Goal: Transaction & Acquisition: Book appointment/travel/reservation

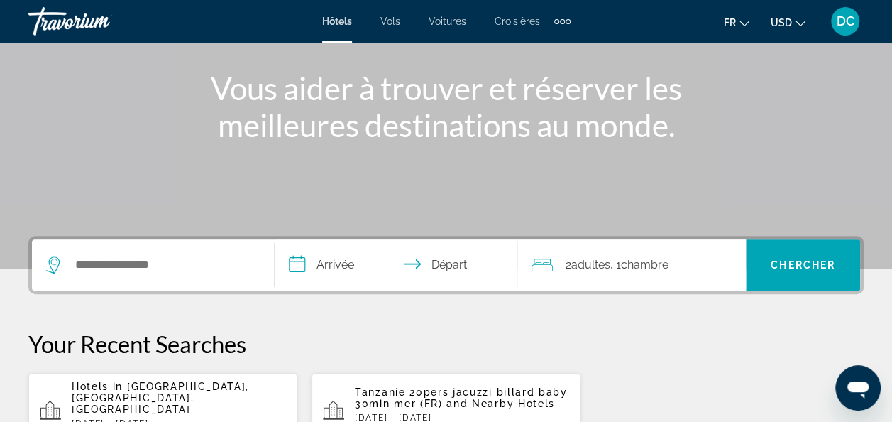
scroll to position [165, 0]
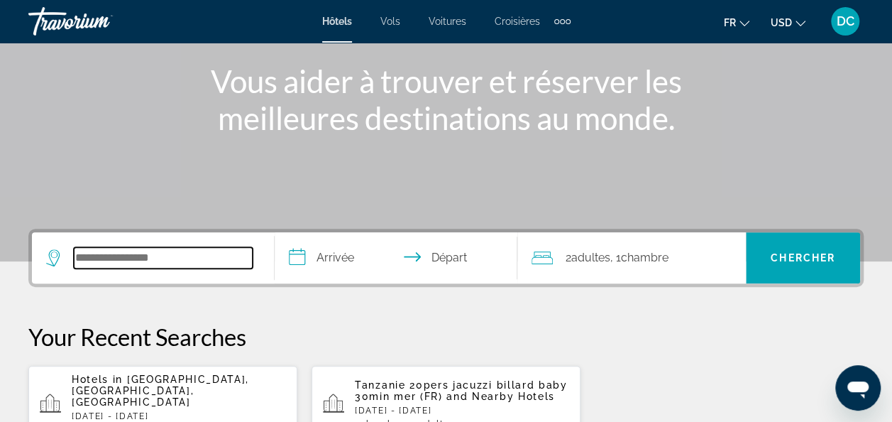
click at [107, 247] on input "Search hotel destination" at bounding box center [163, 257] width 179 height 21
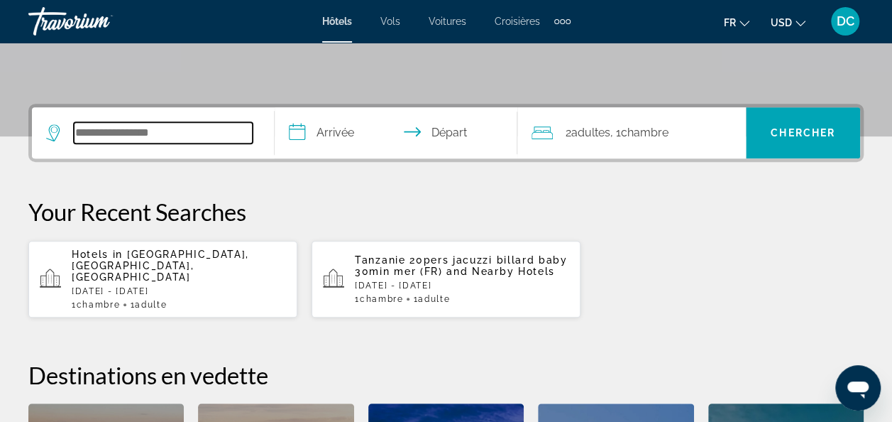
scroll to position [346, 0]
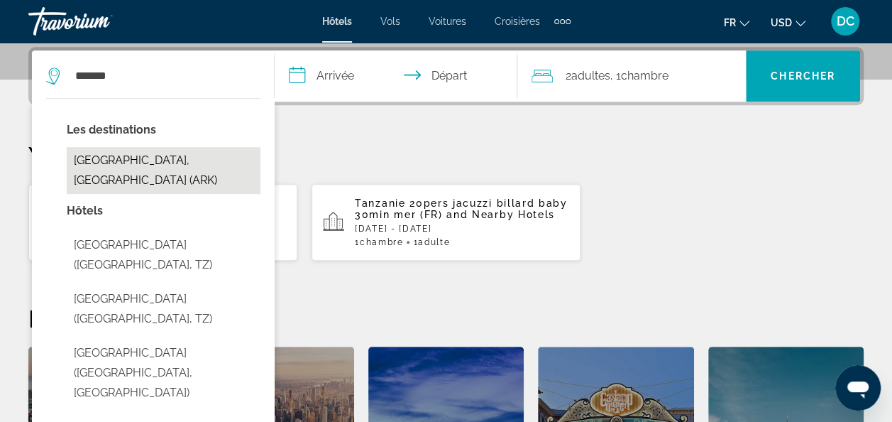
click at [199, 153] on button "[GEOGRAPHIC_DATA], [GEOGRAPHIC_DATA] (ARK)" at bounding box center [164, 170] width 194 height 47
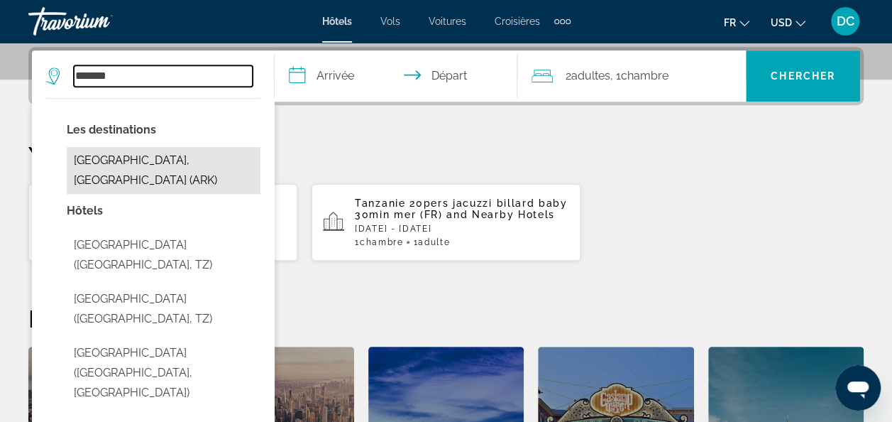
type input "**********"
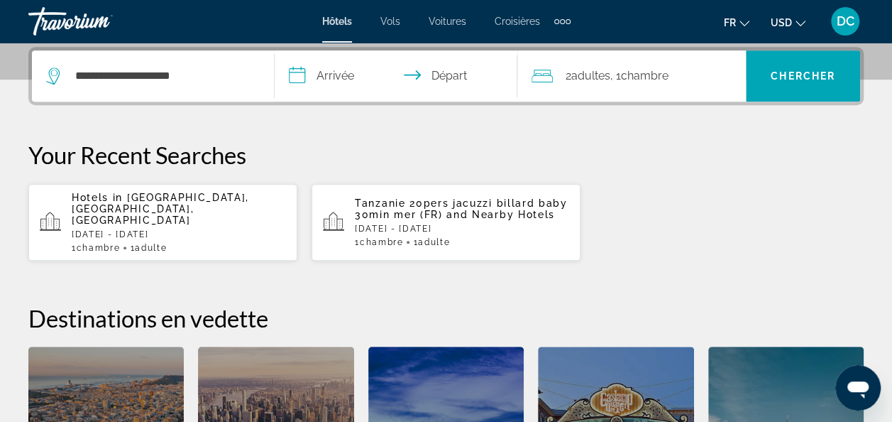
click at [328, 79] on input "**********" at bounding box center [399, 77] width 248 height 55
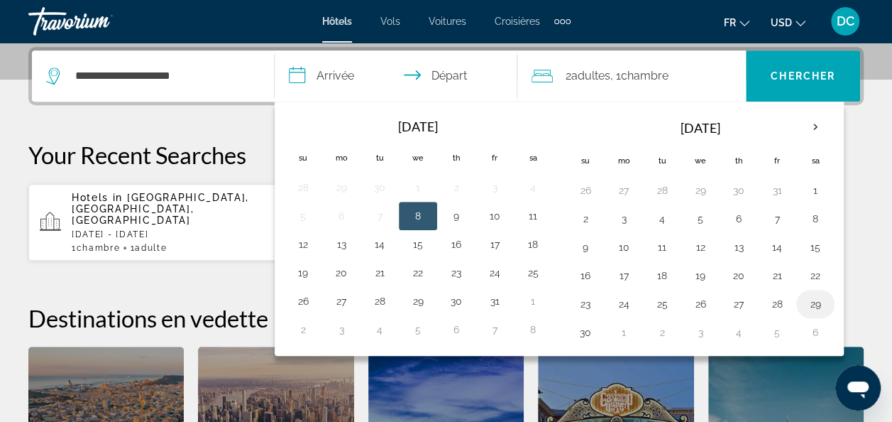
click at [808, 304] on button "29" at bounding box center [815, 304] width 23 height 20
click at [801, 122] on th "Next month" at bounding box center [816, 126] width 38 height 31
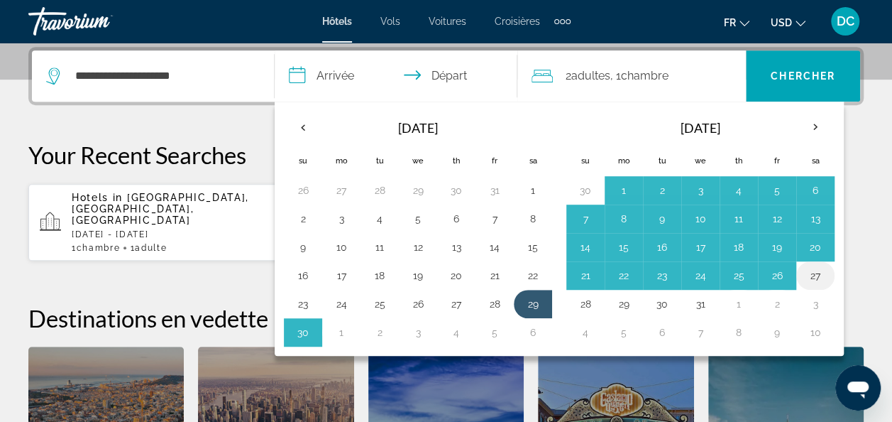
click at [805, 270] on button "27" at bounding box center [815, 276] width 23 height 20
type input "**********"
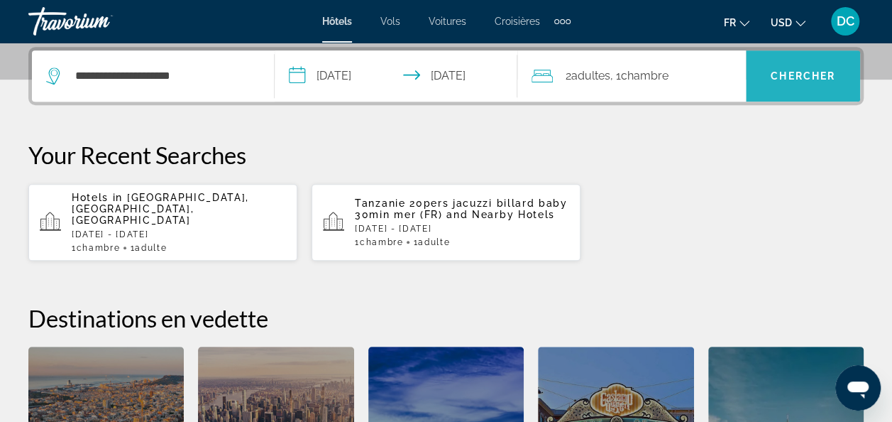
click at [798, 87] on span "Search" at bounding box center [803, 76] width 114 height 34
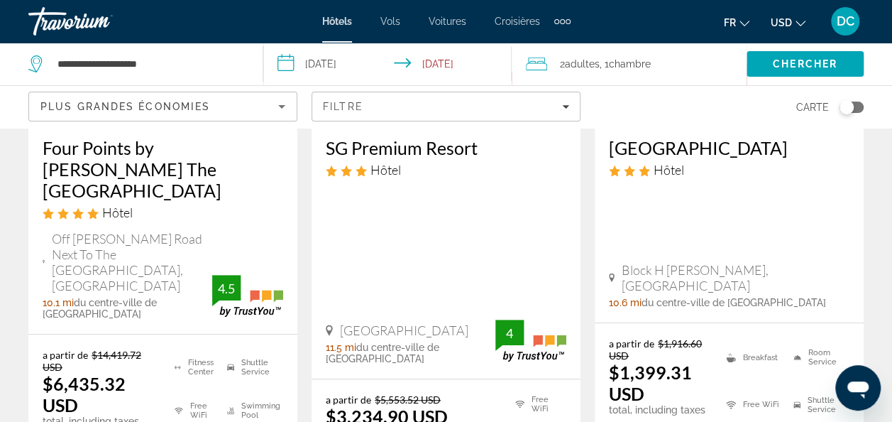
scroll to position [269, 0]
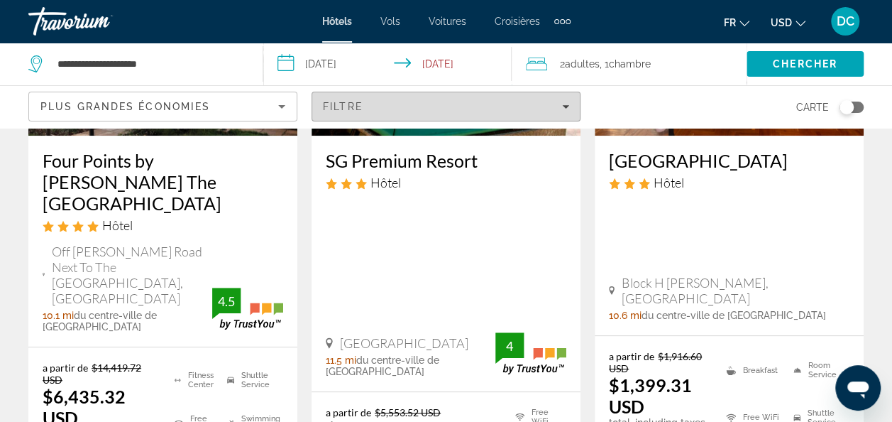
click at [511, 116] on span "Filters" at bounding box center [446, 106] width 268 height 34
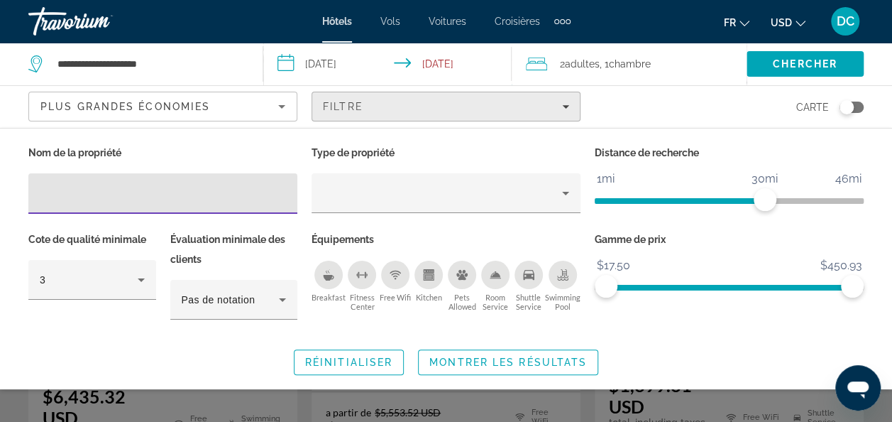
click at [511, 116] on span "Filters" at bounding box center [446, 106] width 268 height 34
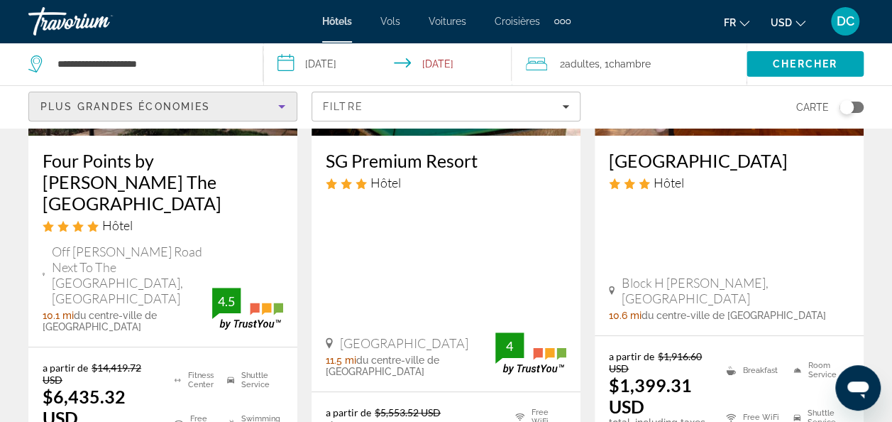
click at [263, 109] on div "Plus grandes économies" at bounding box center [159, 106] width 238 height 17
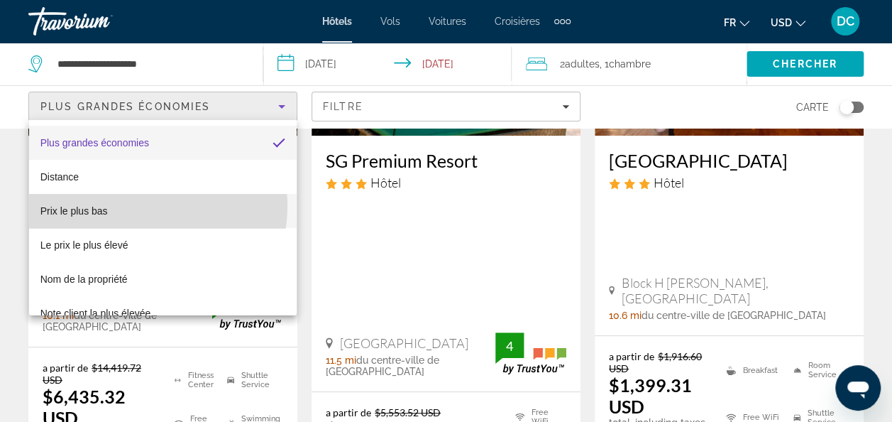
click at [138, 206] on mat-option "Prix le plus bas" at bounding box center [163, 211] width 268 height 34
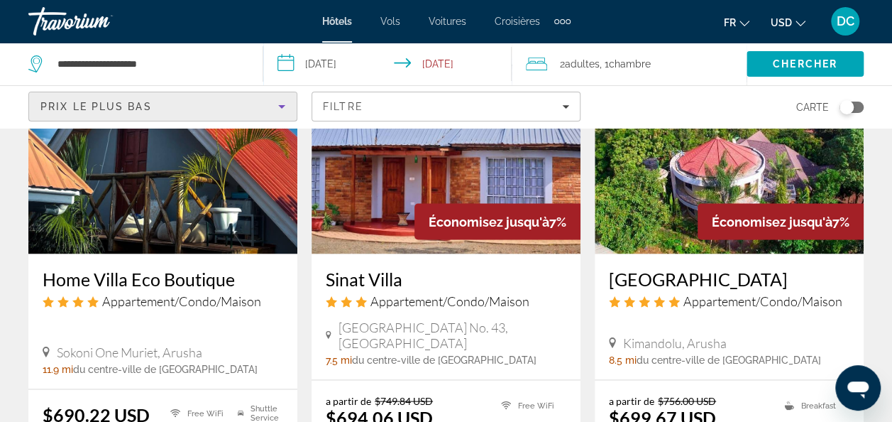
scroll to position [1220, 0]
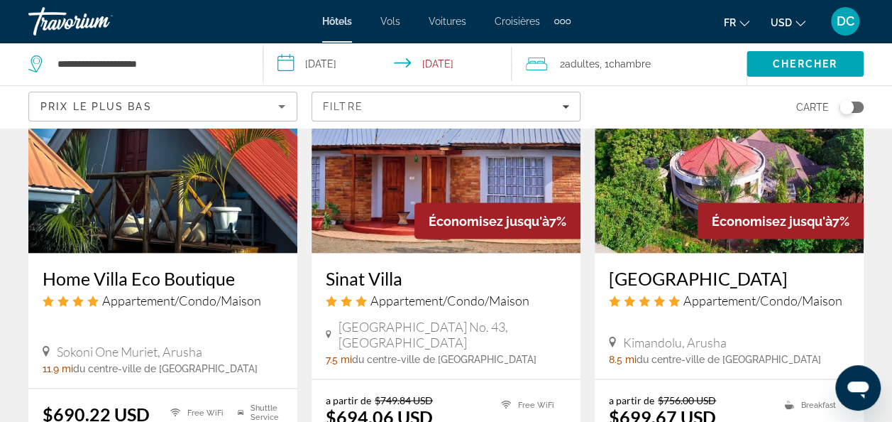
click at [714, 267] on h3 "[GEOGRAPHIC_DATA]" at bounding box center [729, 277] width 241 height 21
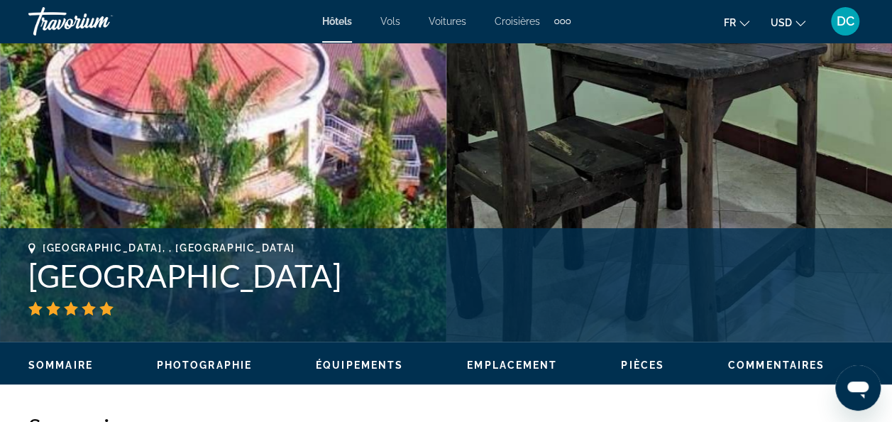
scroll to position [375, 0]
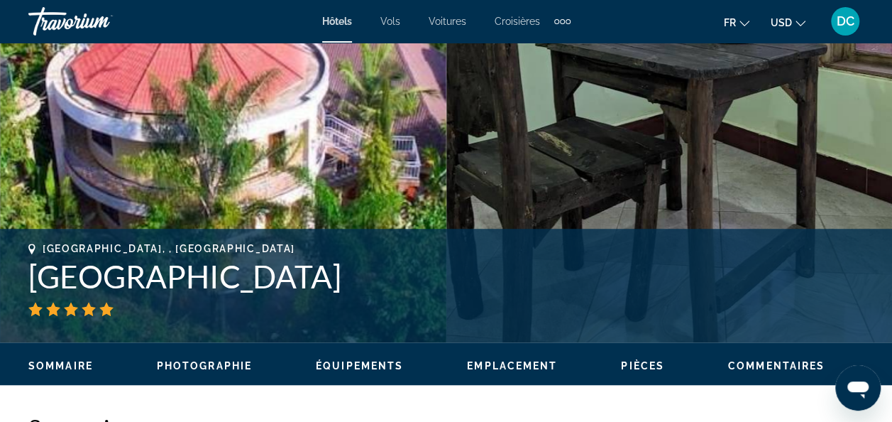
click at [203, 369] on span "Photographie" at bounding box center [204, 365] width 95 height 11
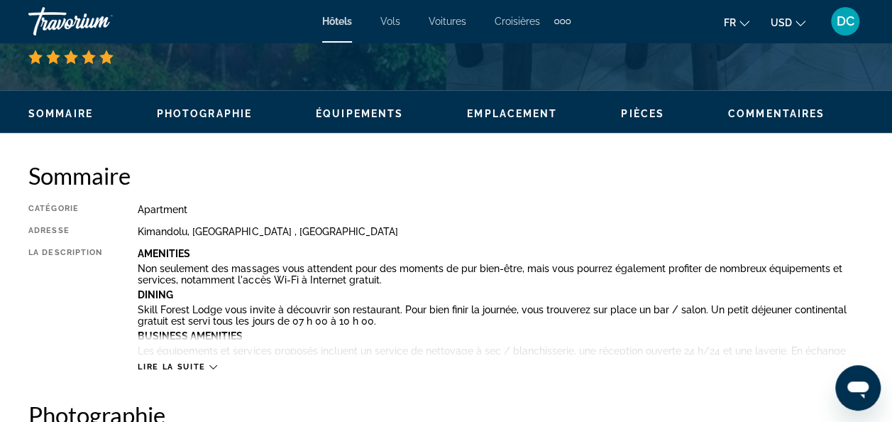
scroll to position [597, 0]
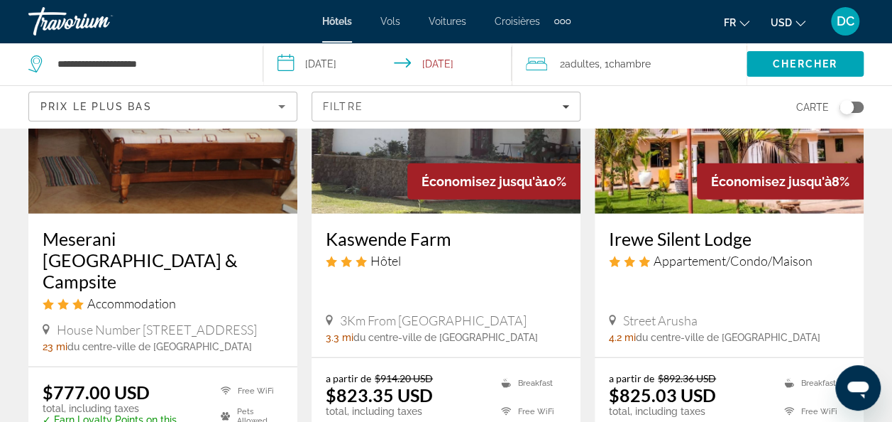
scroll to position [1796, 0]
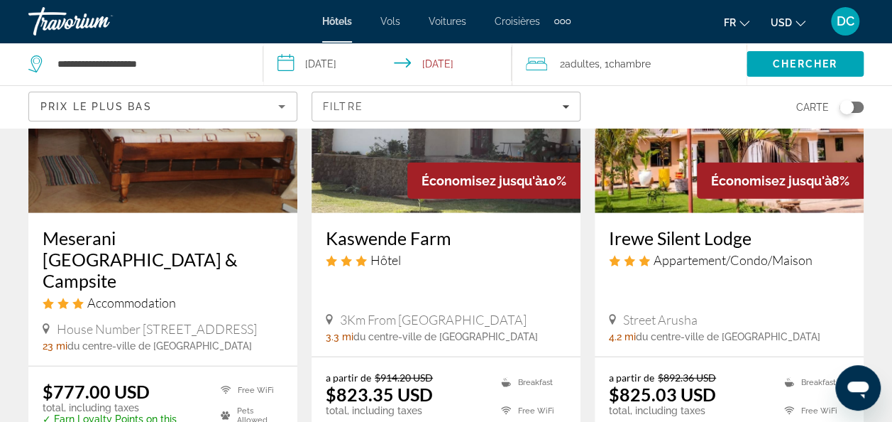
click at [660, 227] on h3 "Irewe Silent Lodge" at bounding box center [729, 237] width 241 height 21
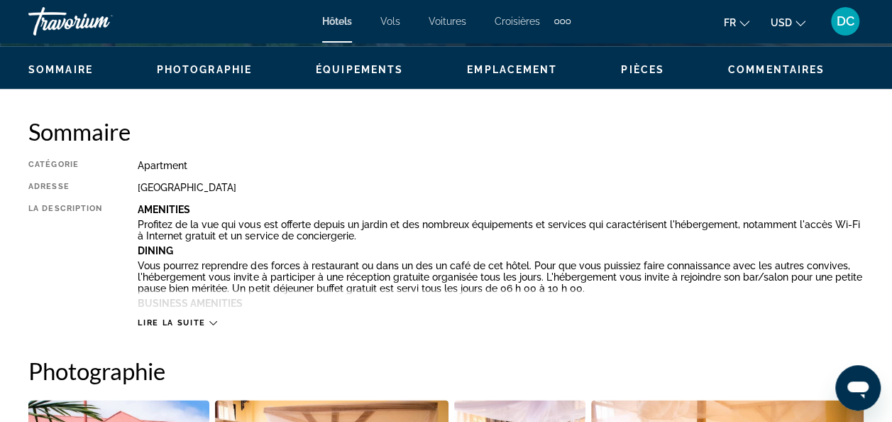
scroll to position [672, 0]
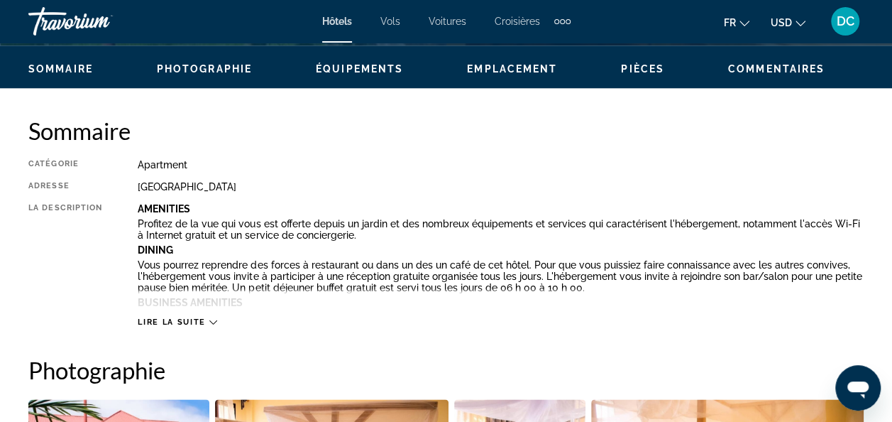
click at [192, 75] on button "Photographie" at bounding box center [204, 68] width 95 height 13
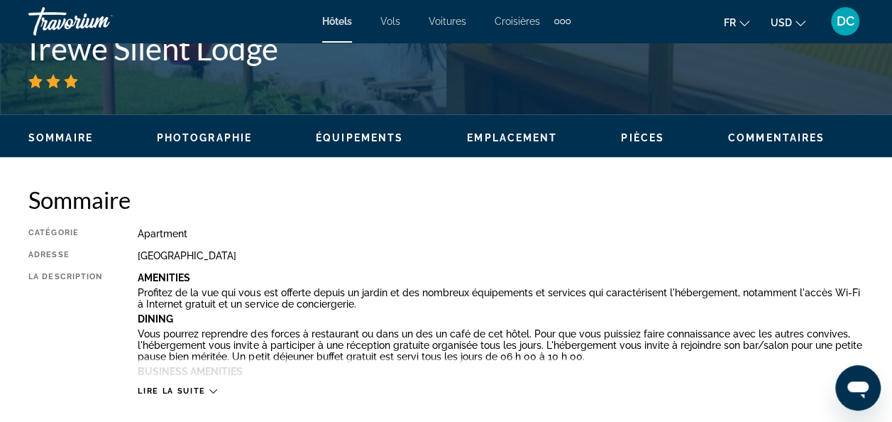
scroll to position [527, 0]
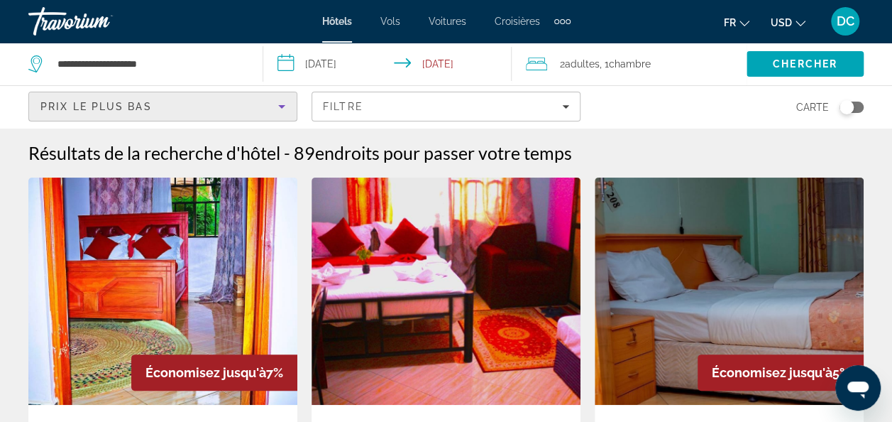
click at [238, 106] on div "Prix le plus bas" at bounding box center [159, 106] width 238 height 17
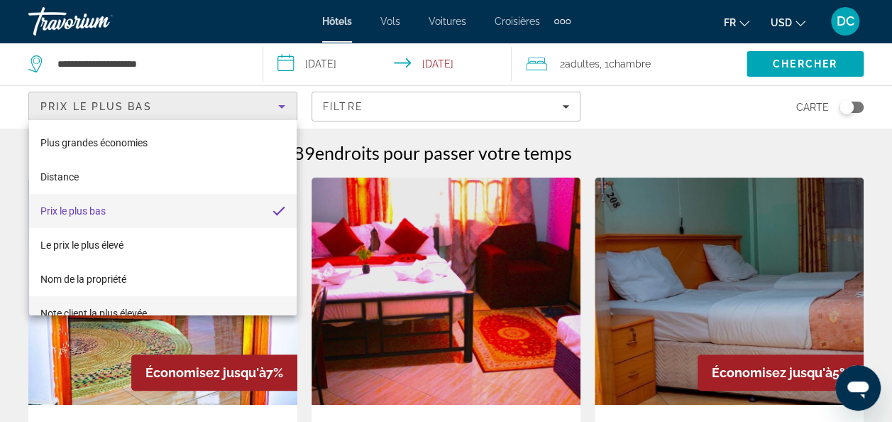
scroll to position [20, 0]
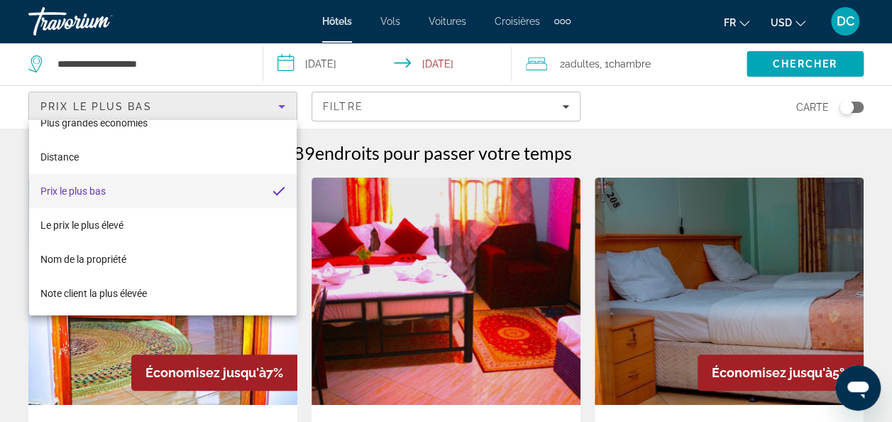
click at [682, 104] on div at bounding box center [446, 211] width 892 height 422
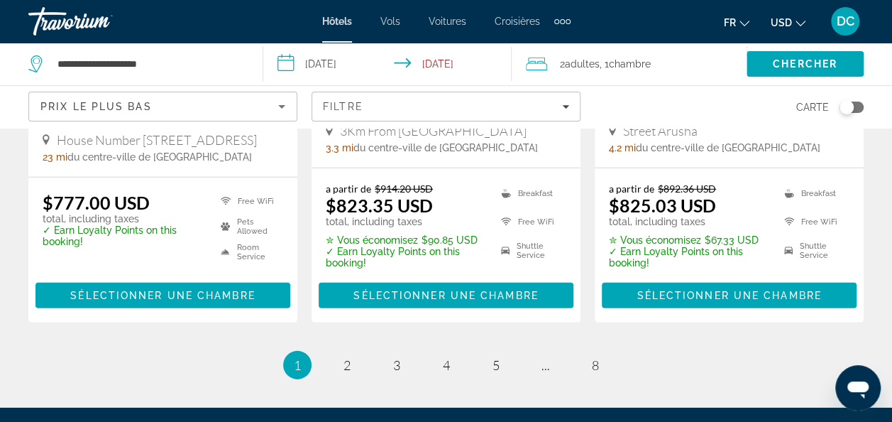
scroll to position [1991, 0]
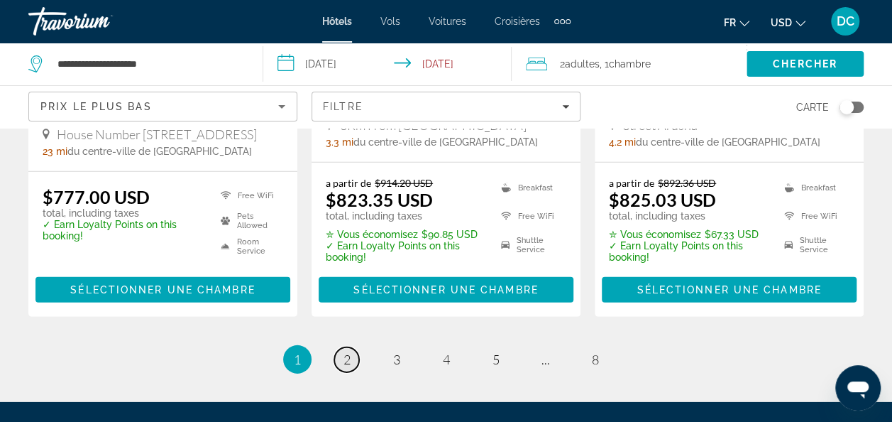
click at [350, 351] on span "2" at bounding box center [347, 359] width 7 height 16
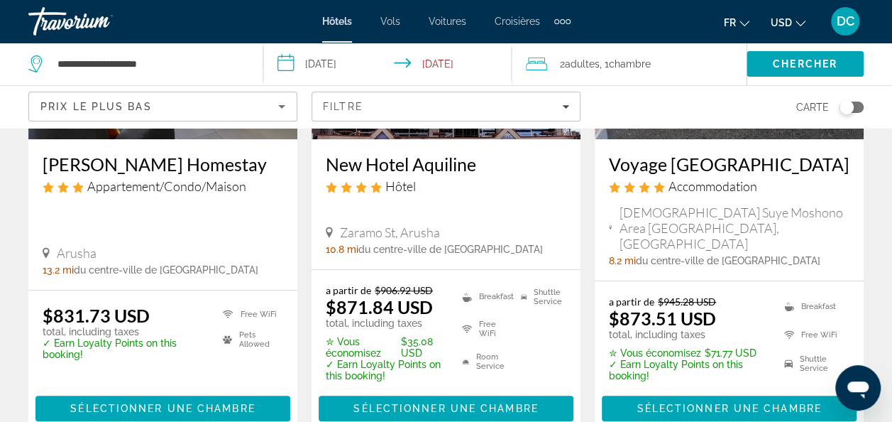
scroll to position [266, 0]
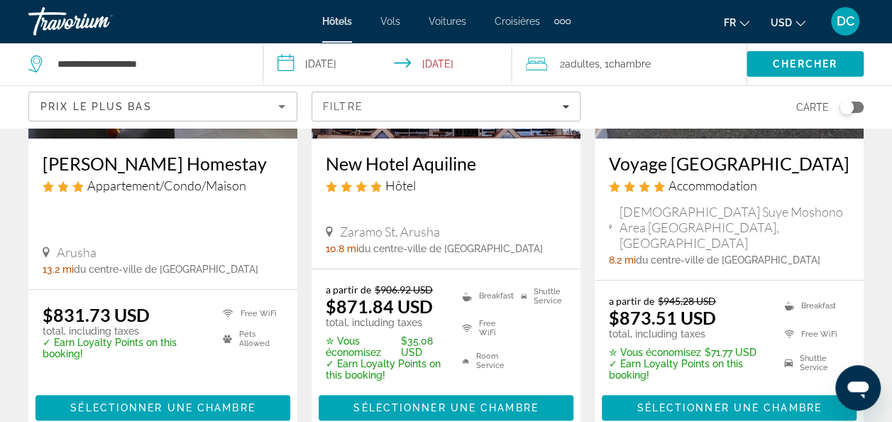
click at [155, 158] on h3 "[PERSON_NAME] Homestay" at bounding box center [163, 163] width 241 height 21
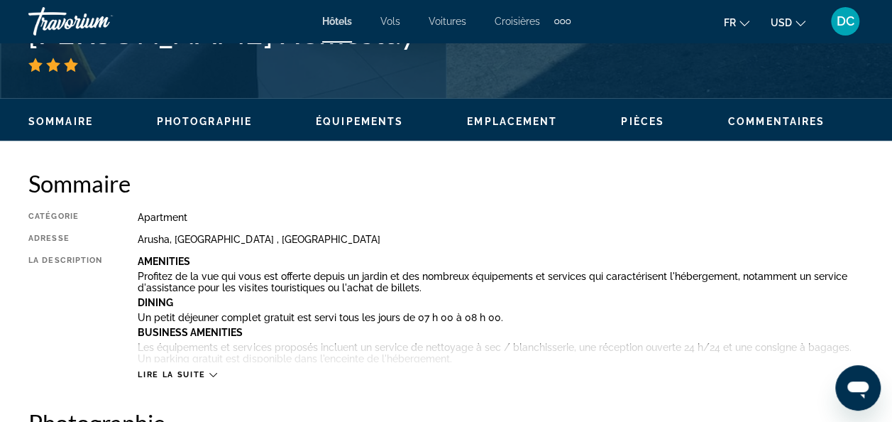
scroll to position [626, 0]
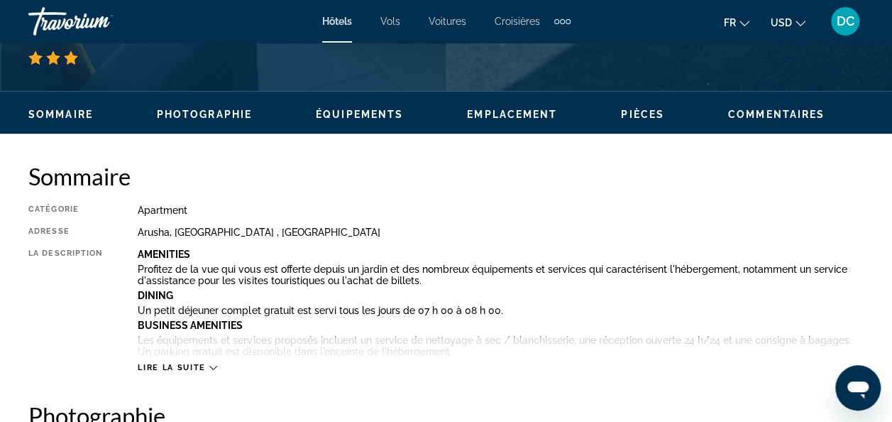
click at [201, 128] on div "Sommaire Photographie Équipements Emplacement Pièces Commentaires Modify Dates" at bounding box center [446, 113] width 892 height 44
click at [216, 107] on ul "Sommaire Photographie Équipements Emplacement Pièces Commentaires Modify Dates" at bounding box center [446, 113] width 836 height 16
click at [207, 116] on span "Photographie" at bounding box center [204, 114] width 95 height 11
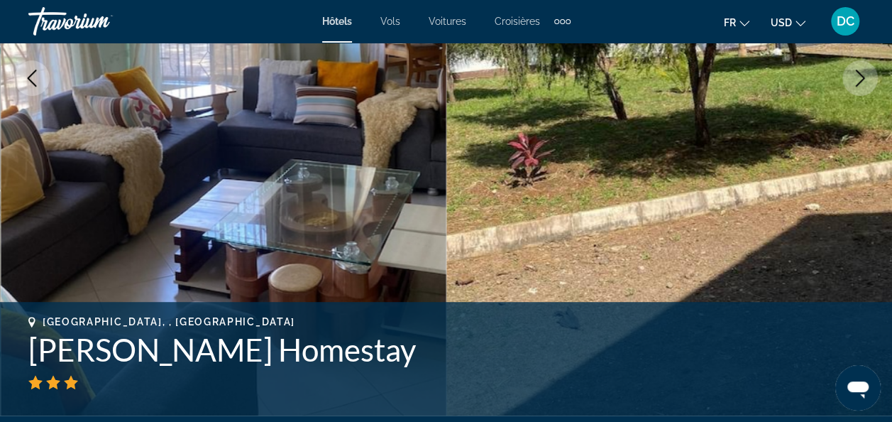
scroll to position [289, 0]
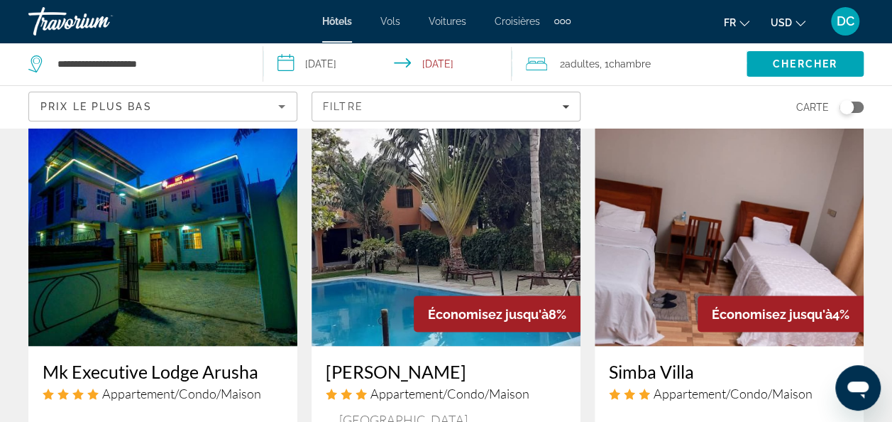
scroll to position [1142, 0]
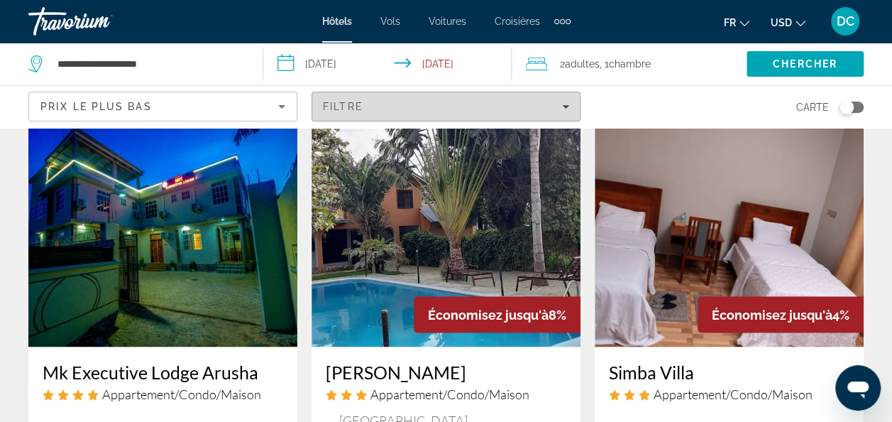
click at [455, 109] on div "Filtre" at bounding box center [446, 106] width 246 height 11
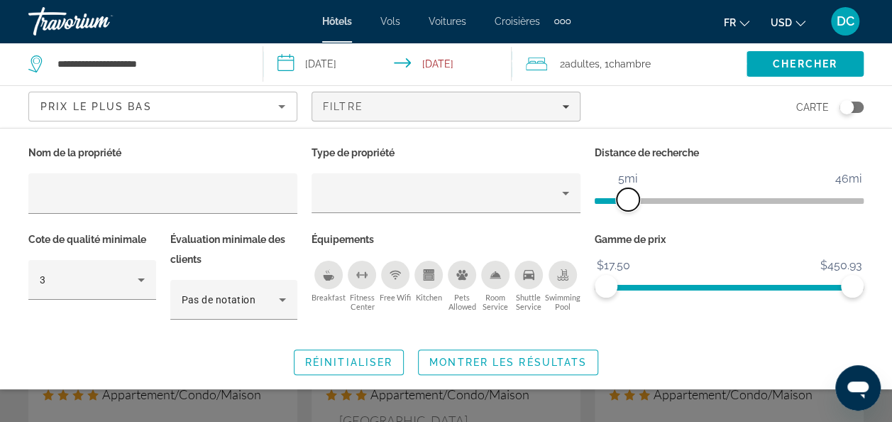
drag, startPoint x: 771, startPoint y: 193, endPoint x: 627, endPoint y: 200, distance: 144.3
click at [627, 200] on span "ngx-slider" at bounding box center [628, 199] width 23 height 23
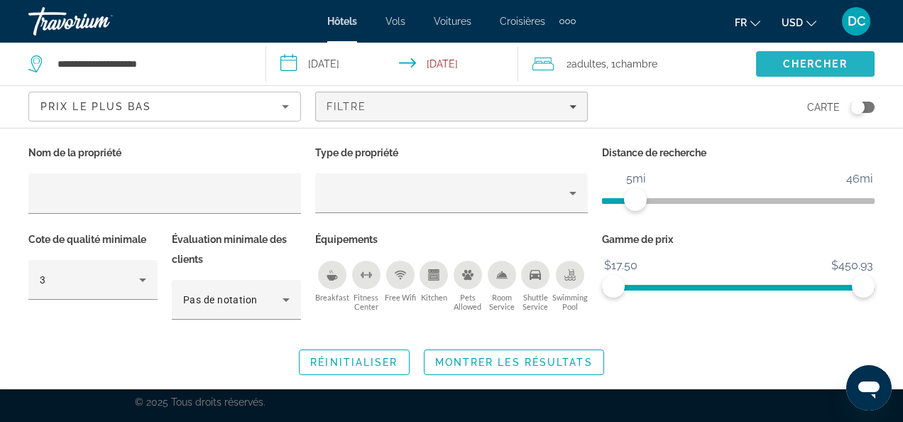
click at [794, 62] on span "Chercher" at bounding box center [815, 63] width 65 height 11
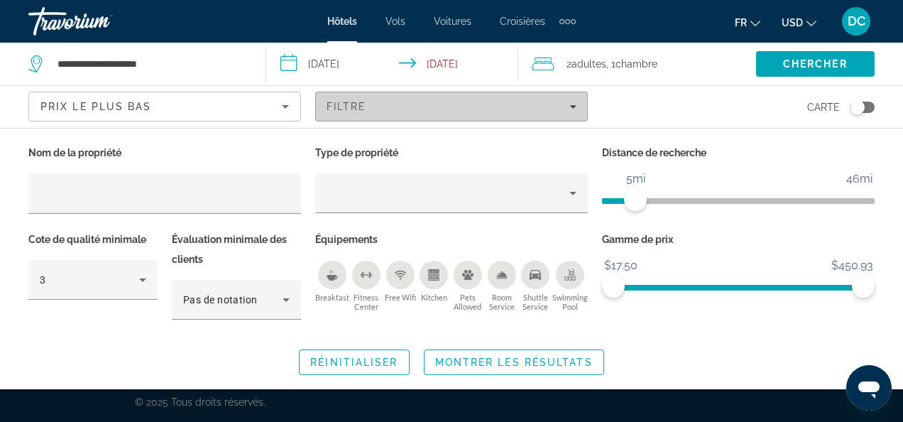
click at [518, 113] on span "Filters" at bounding box center [451, 106] width 271 height 34
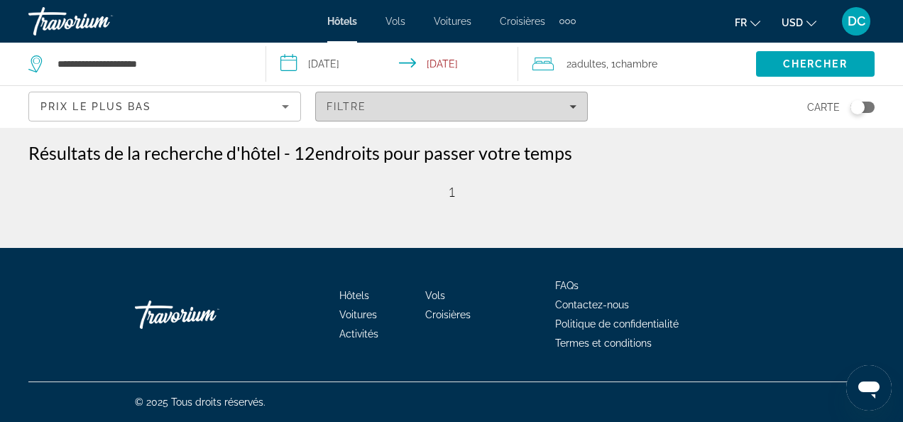
click at [562, 102] on div "Filtre" at bounding box center [452, 106] width 250 height 11
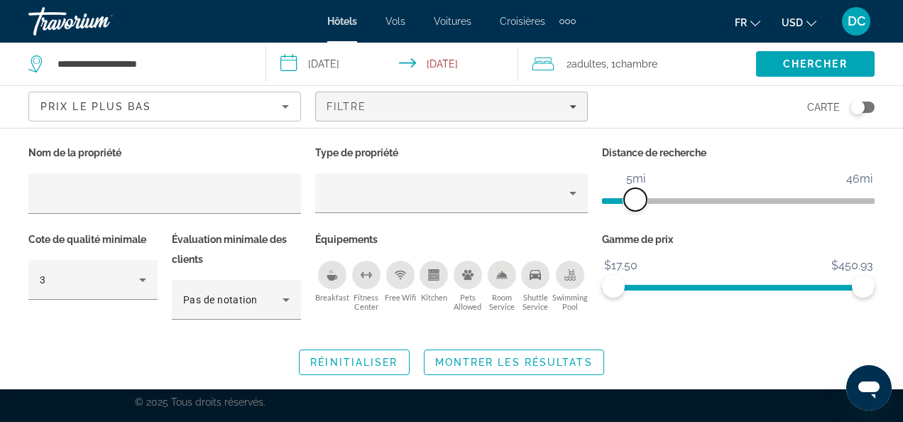
drag, startPoint x: 636, startPoint y: 197, endPoint x: 704, endPoint y: 196, distance: 68.2
click at [647, 196] on span "ngx-slider" at bounding box center [635, 199] width 23 height 23
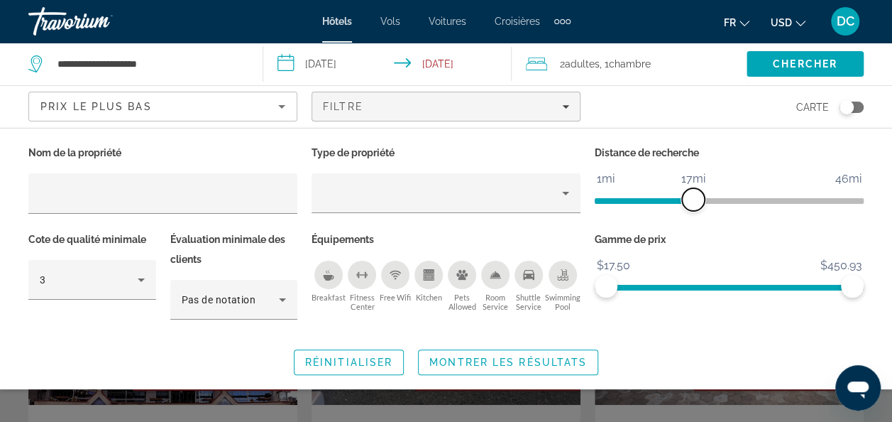
click at [704, 196] on span "ngx-slider" at bounding box center [693, 199] width 23 height 23
click at [797, 53] on span "Search" at bounding box center [805, 64] width 117 height 34
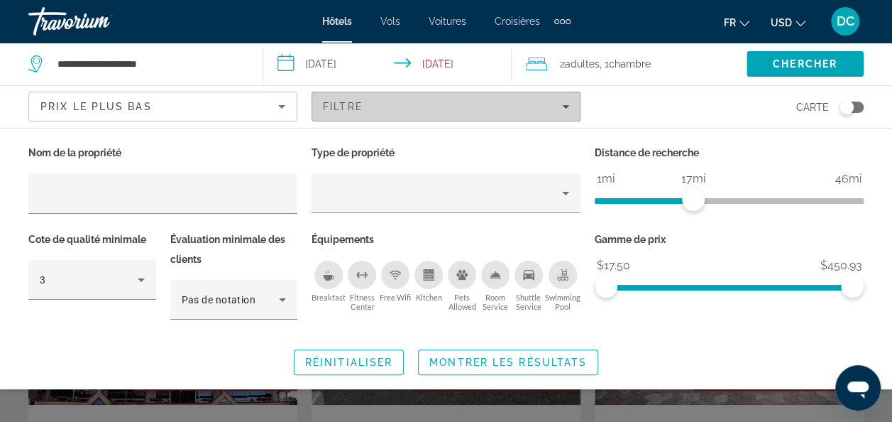
click at [483, 110] on div "Filtre" at bounding box center [446, 106] width 246 height 11
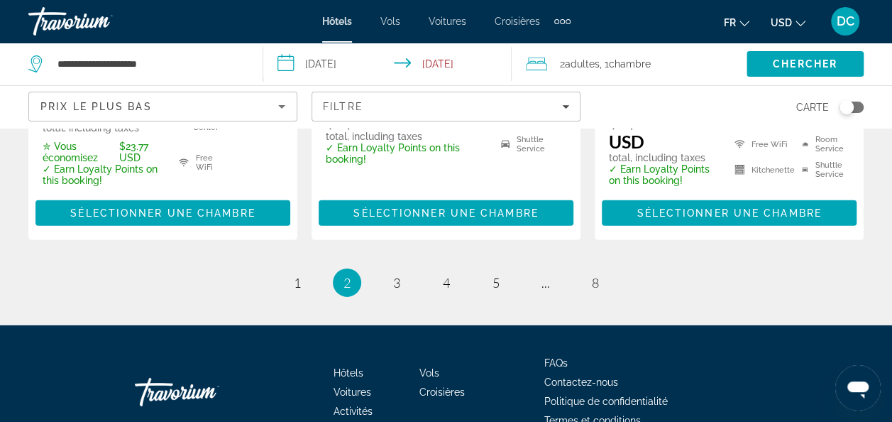
scroll to position [2096, 0]
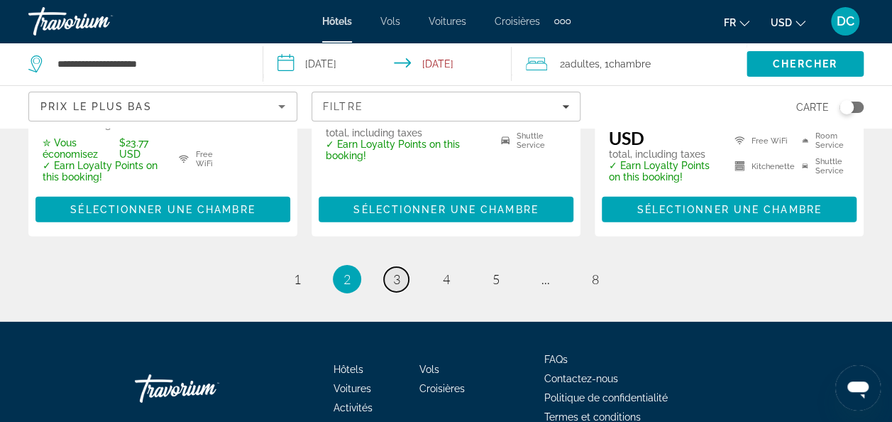
click at [396, 271] on span "3" at bounding box center [396, 279] width 7 height 16
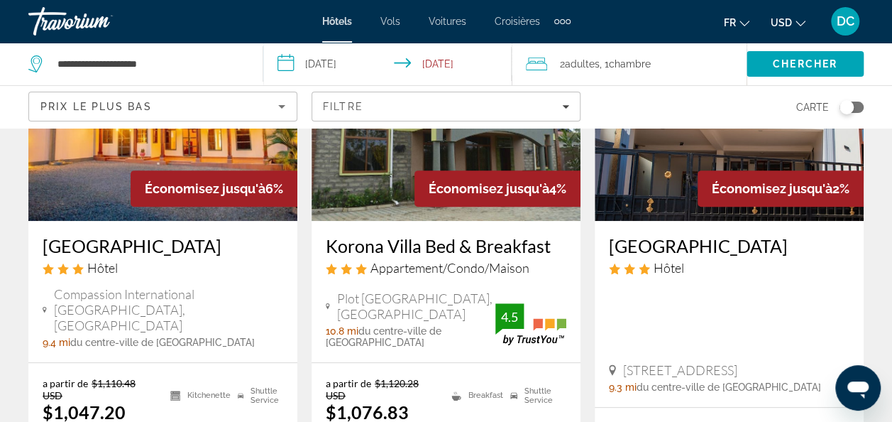
scroll to position [185, 0]
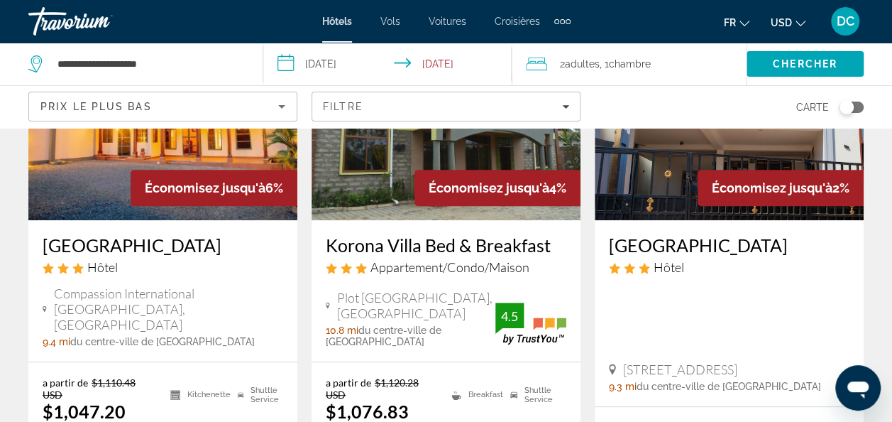
click at [127, 248] on h3 "[GEOGRAPHIC_DATA]" at bounding box center [163, 244] width 241 height 21
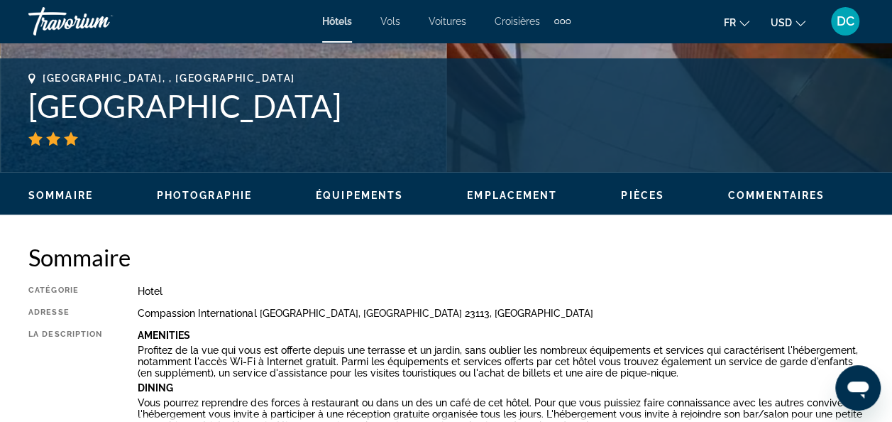
scroll to position [570, 0]
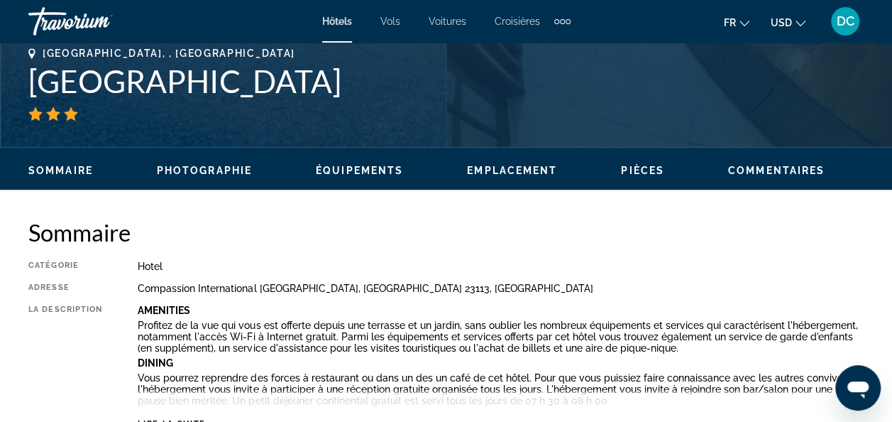
click at [206, 162] on ul "Sommaire Photographie Équipements Emplacement Pièces Commentaires Modify Dates" at bounding box center [446, 169] width 836 height 16
click at [206, 169] on span "Photographie" at bounding box center [204, 170] width 95 height 11
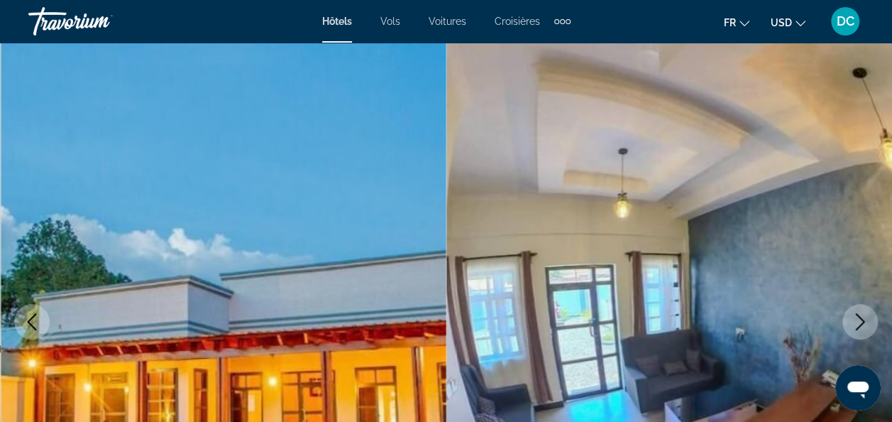
scroll to position [0, 0]
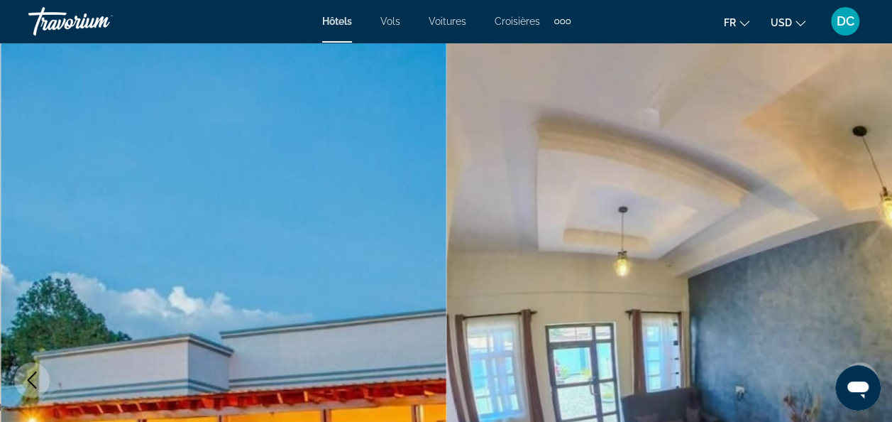
click at [334, 24] on span "Hôtels" at bounding box center [337, 21] width 30 height 11
